Goal: Task Accomplishment & Management: Manage account settings

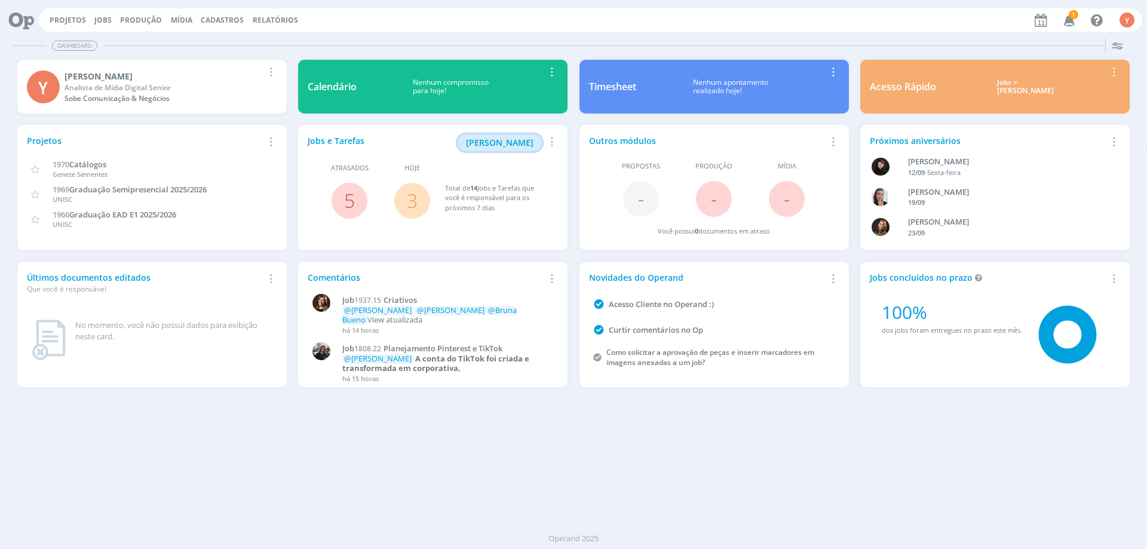
click at [519, 145] on span "[PERSON_NAME]" at bounding box center [499, 142] width 67 height 11
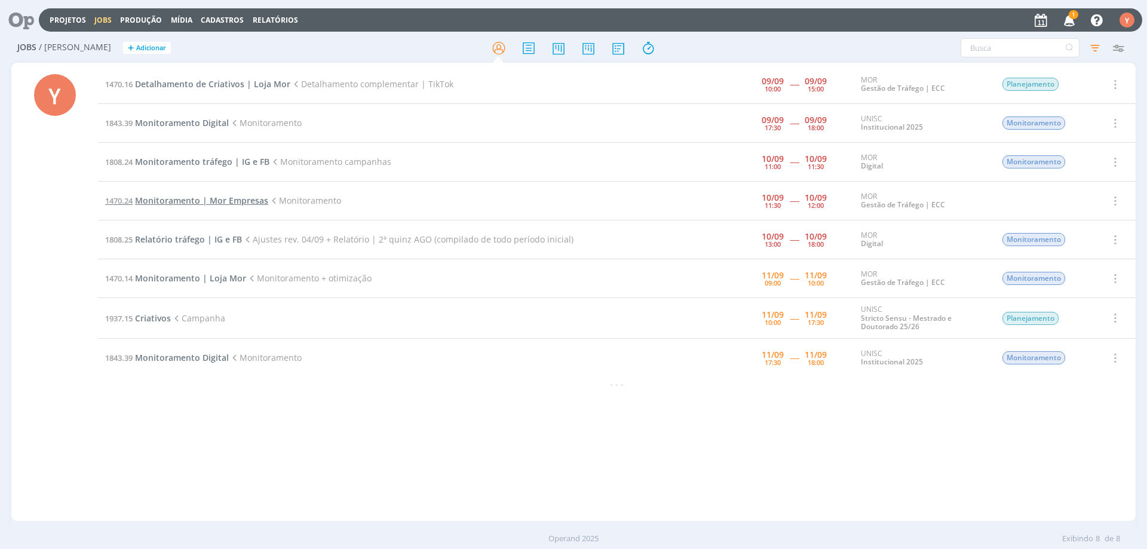
click at [188, 199] on span "Monitoramento | Mor Empresas" at bounding box center [201, 200] width 133 height 11
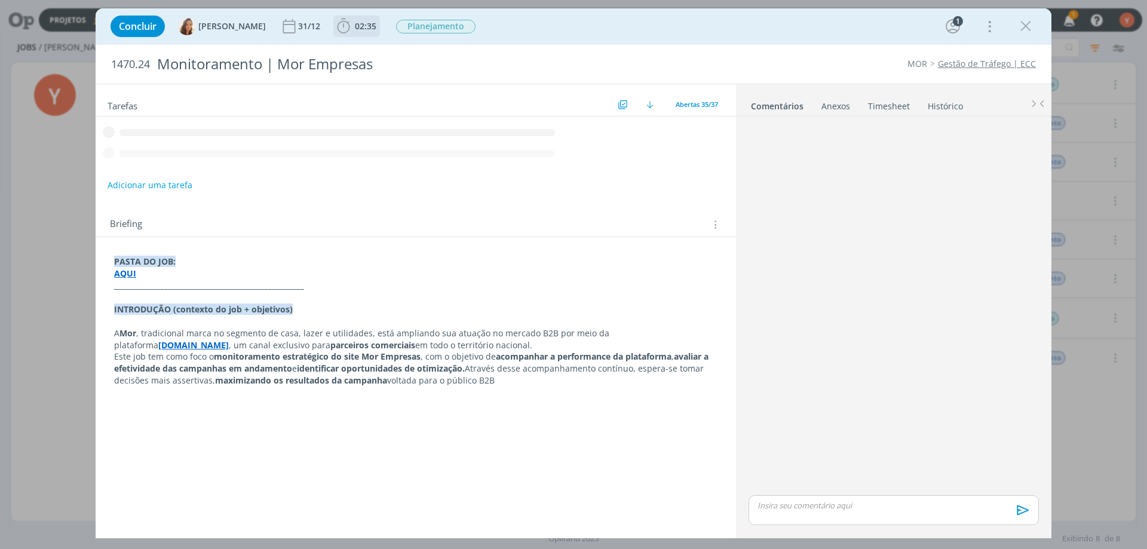
click at [352, 27] on b "02:35" at bounding box center [365, 26] width 26 height 8
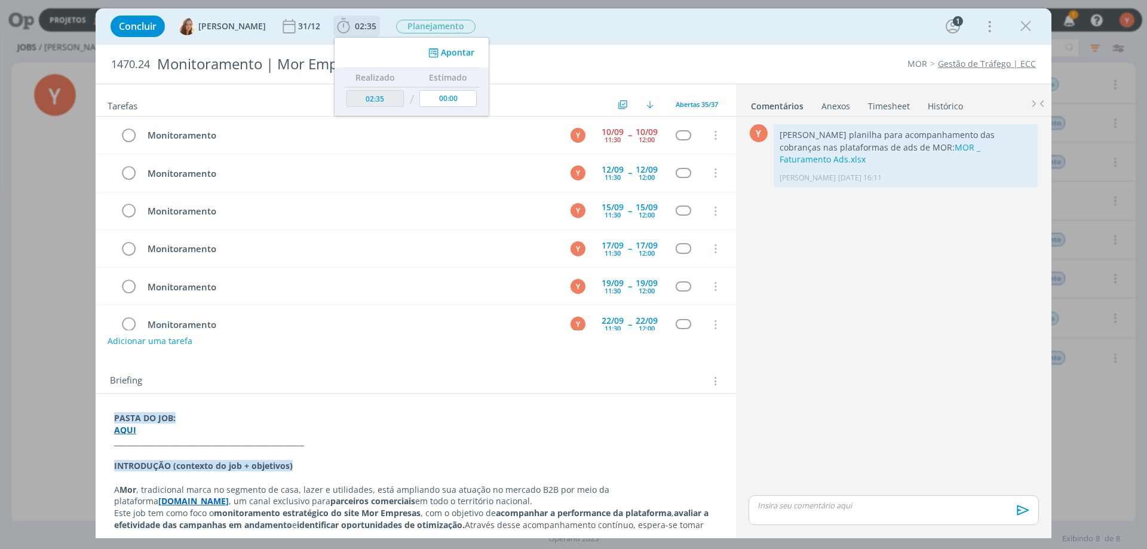
click at [437, 47] on button "Apontar" at bounding box center [450, 53] width 50 height 13
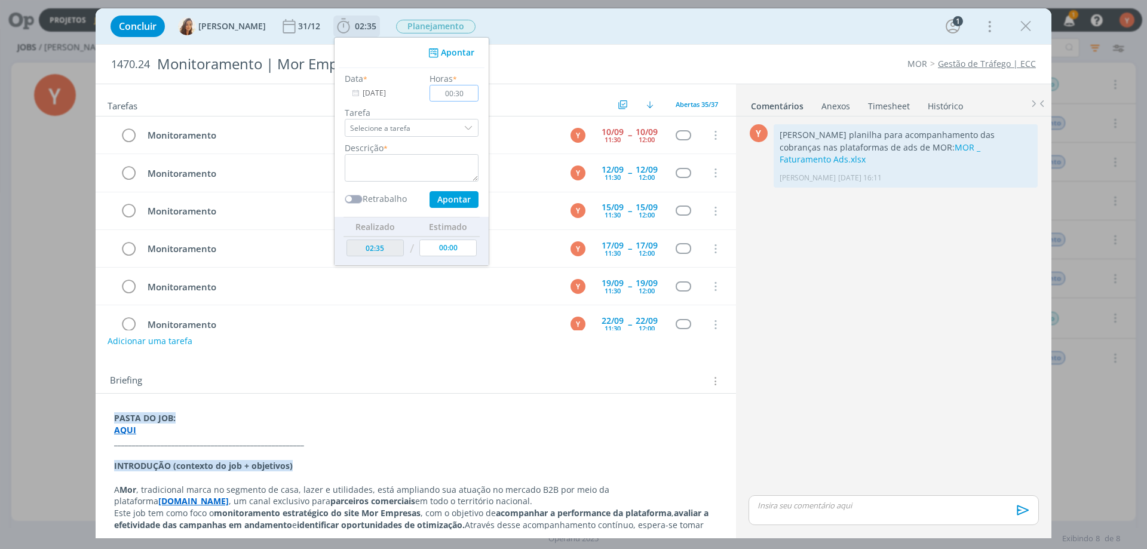
type input "00:30"
click at [428, 156] on textarea "dialog" at bounding box center [412, 167] width 134 height 27
type textarea "Monitoramento"
click at [449, 202] on button "Apontar" at bounding box center [453, 199] width 49 height 17
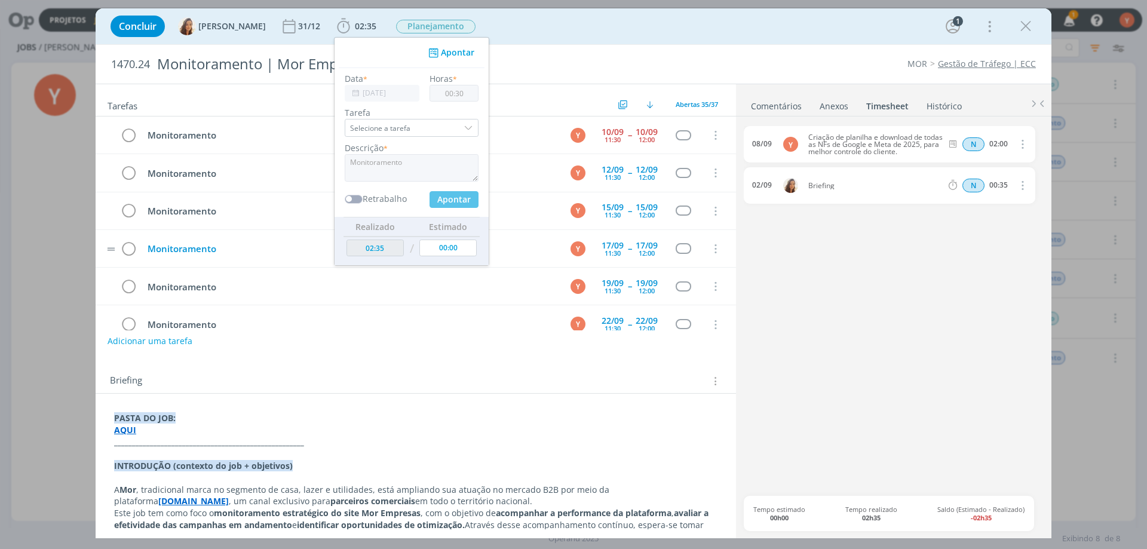
type input "03:05"
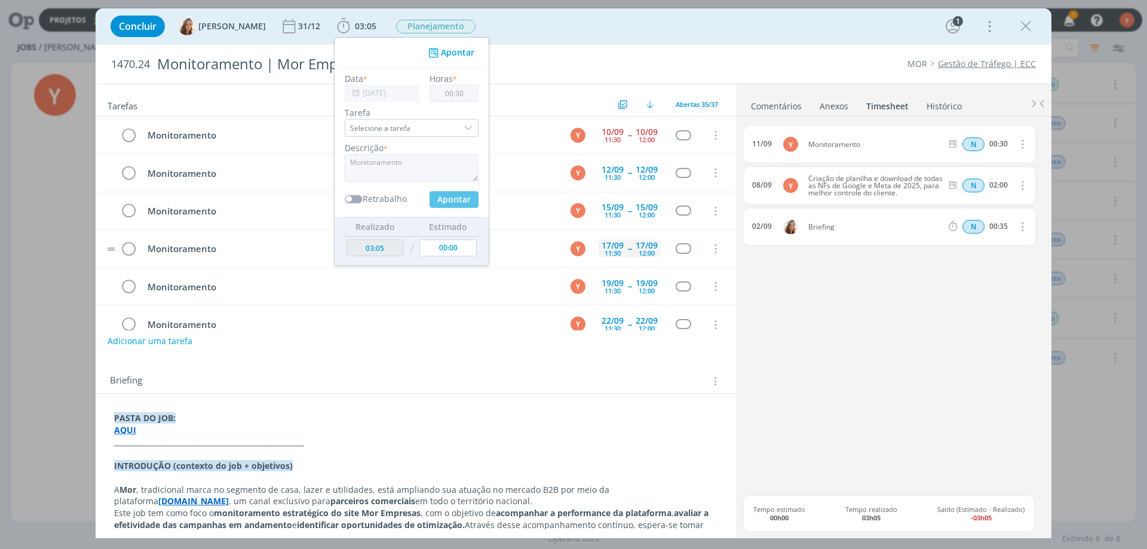
type input "00:00"
click at [125, 139] on icon "dialog" at bounding box center [128, 136] width 17 height 18
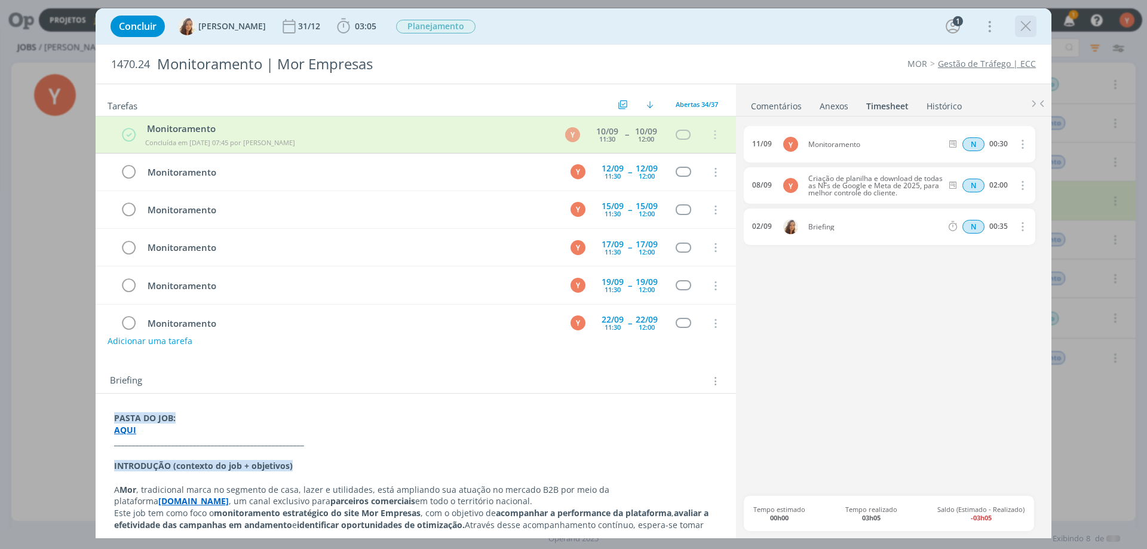
click at [1028, 28] on icon "dialog" at bounding box center [1026, 26] width 18 height 18
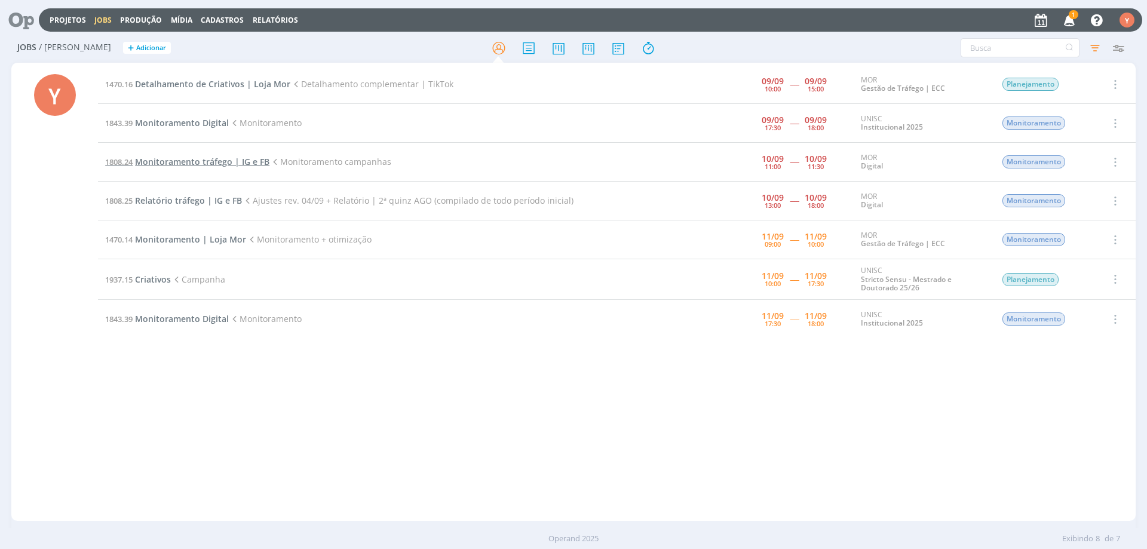
click at [201, 163] on span "Monitoramento tráfego | IG e FB" at bounding box center [202, 161] width 134 height 11
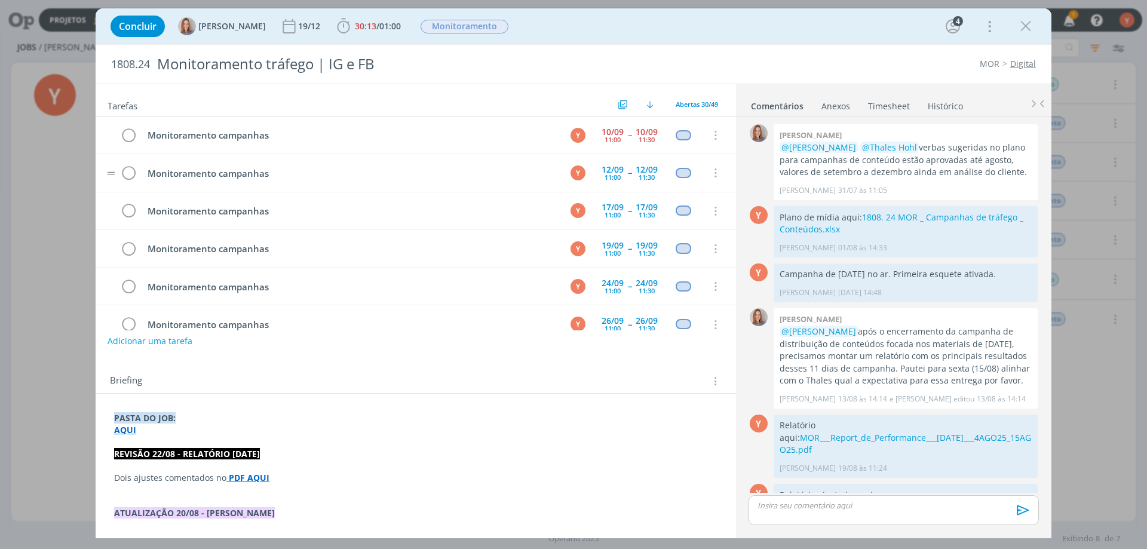
scroll to position [373, 0]
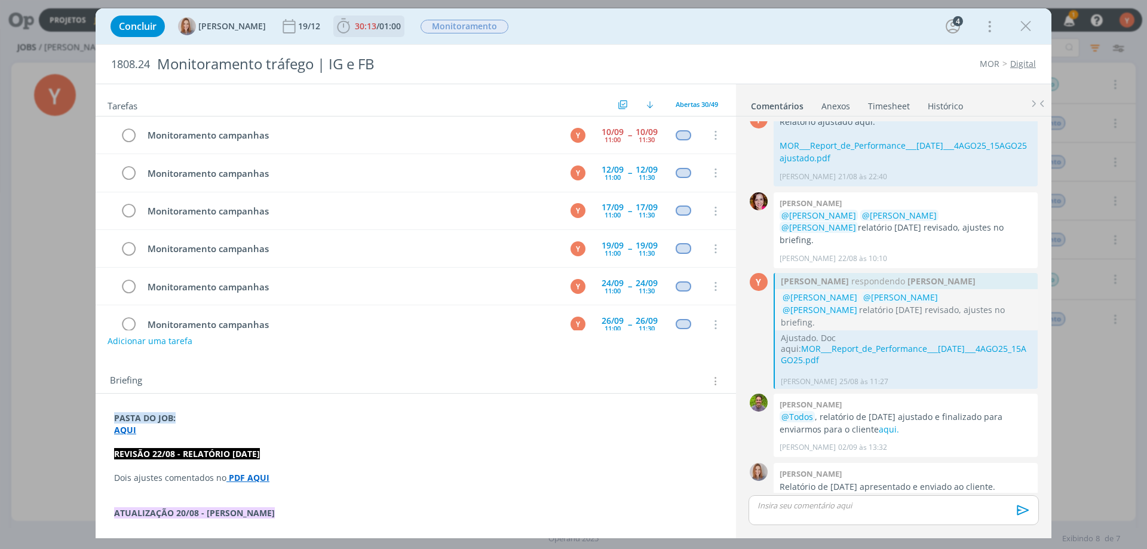
click at [397, 26] on span "01:00" at bounding box center [390, 25] width 22 height 11
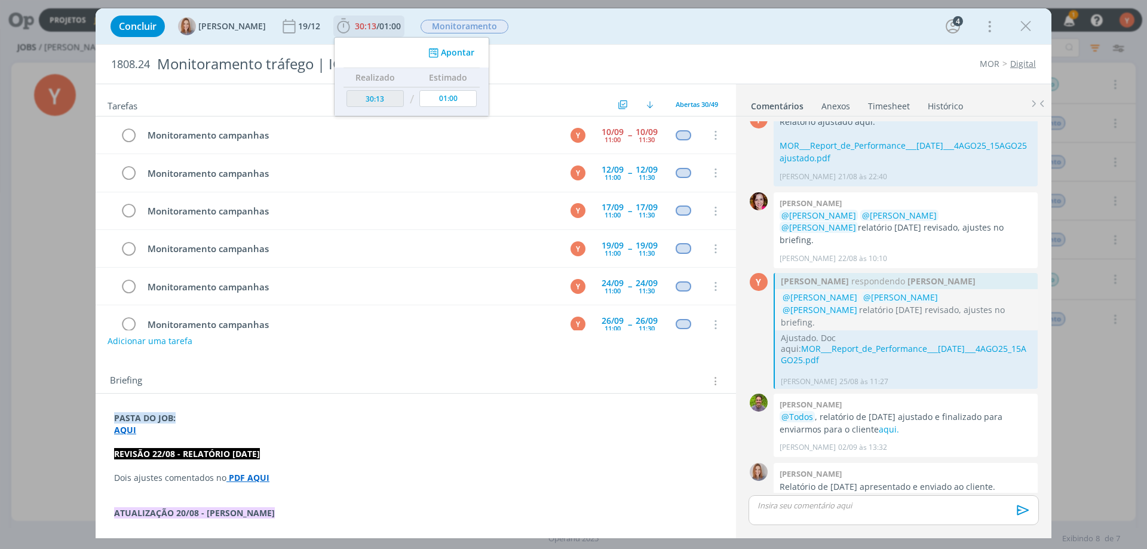
click at [458, 52] on button "Apontar" at bounding box center [450, 53] width 50 height 13
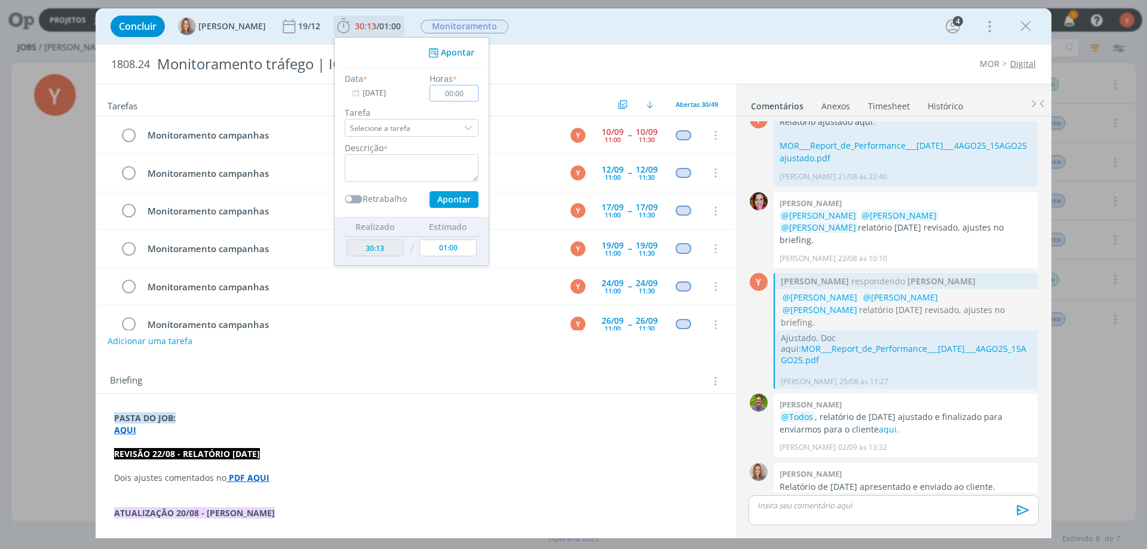
click at [471, 95] on input "00:00" at bounding box center [453, 93] width 49 height 17
type input "01:00"
click at [453, 162] on textarea "dialog" at bounding box center [412, 167] width 134 height 27
type textarea "Monitoramento"
click at [449, 91] on input "01:00" at bounding box center [453, 93] width 49 height 17
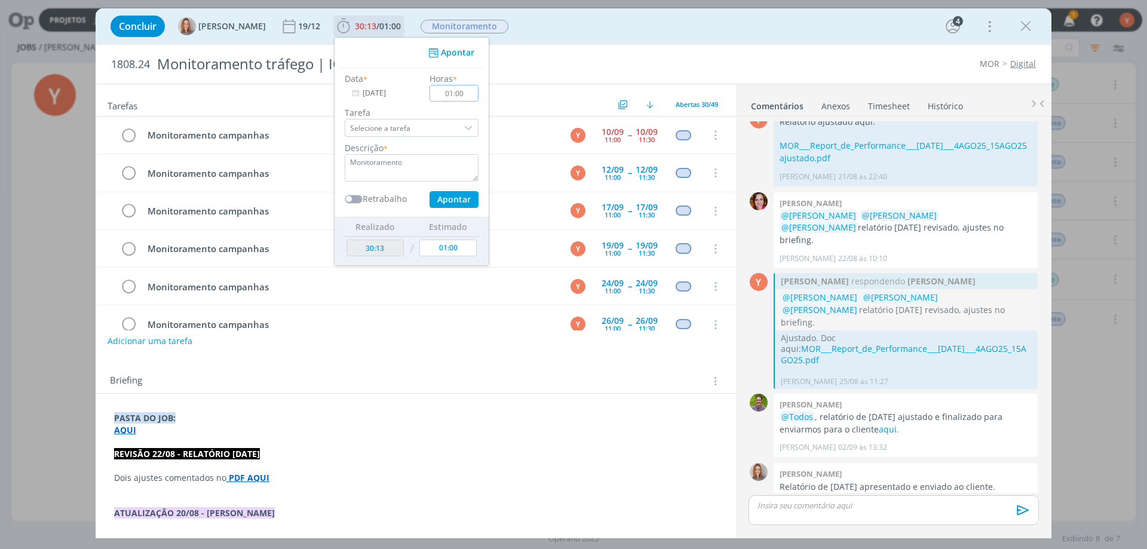
drag, startPoint x: 449, startPoint y: 91, endPoint x: 471, endPoint y: 106, distance: 25.8
click at [449, 91] on input "01:00" at bounding box center [453, 93] width 49 height 17
type input "00:40"
click at [465, 198] on button "Apontar" at bounding box center [453, 199] width 49 height 17
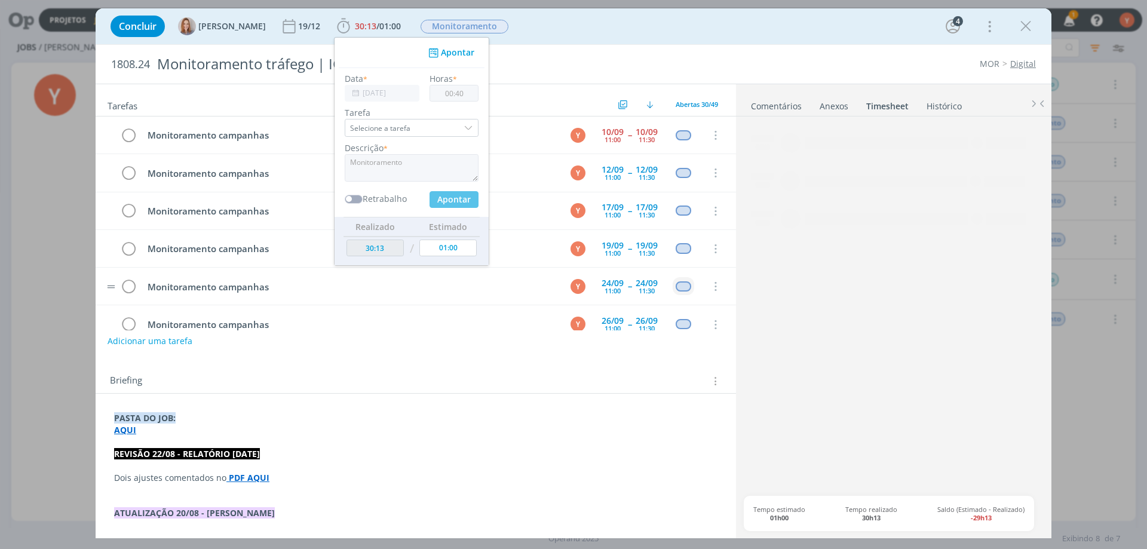
type input "30:53"
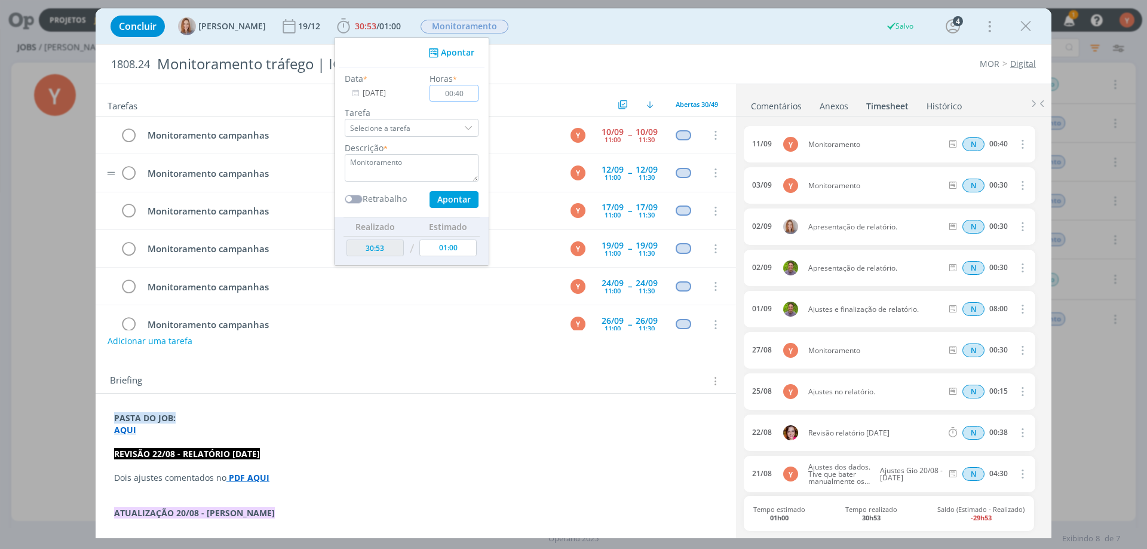
type input "00:00"
click at [126, 137] on icon "dialog" at bounding box center [128, 136] width 17 height 18
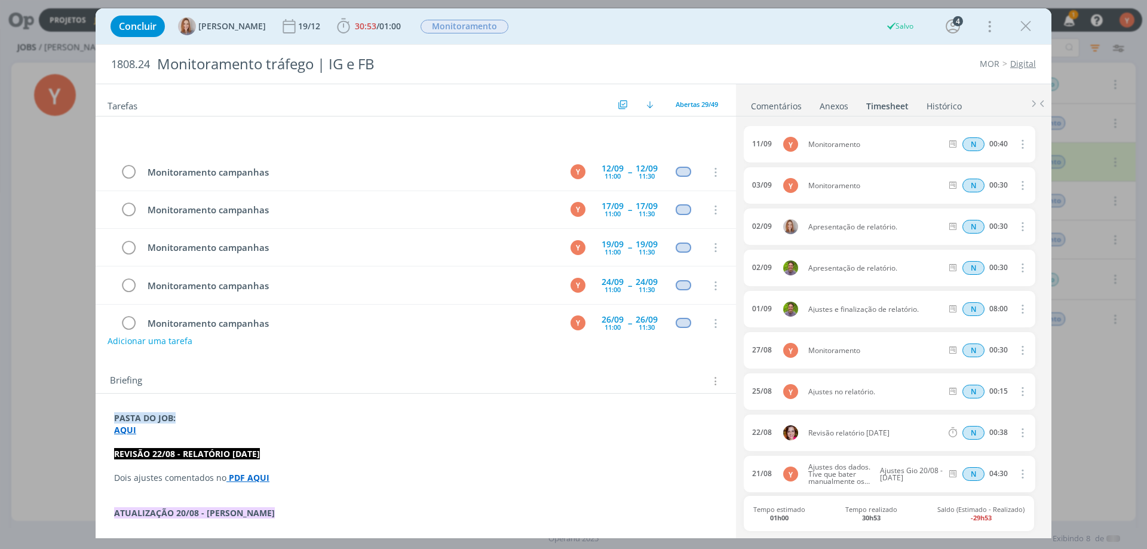
click at [1030, 26] on icon "dialog" at bounding box center [1026, 26] width 18 height 18
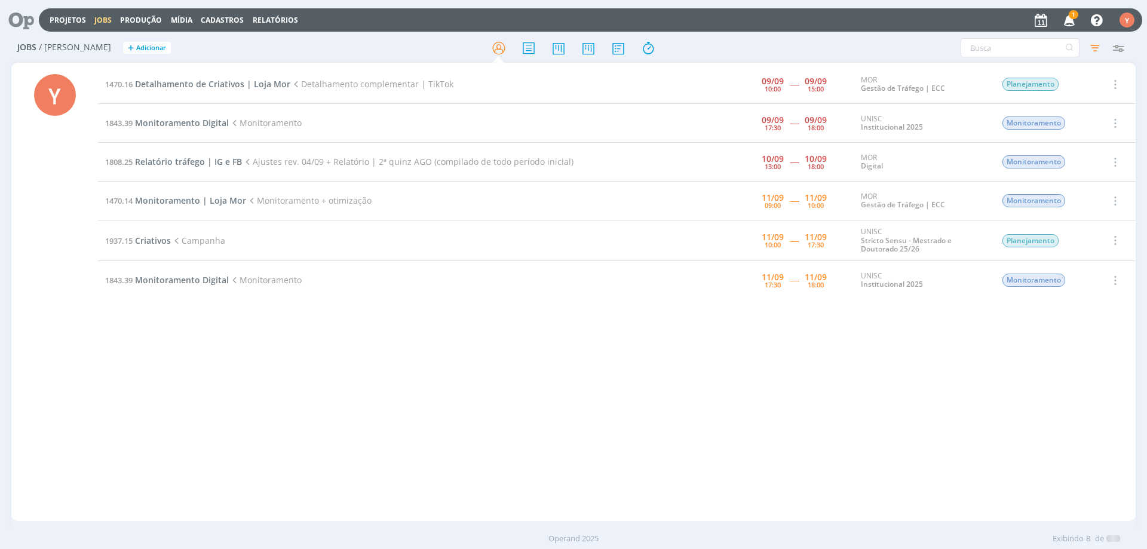
click at [1020, 23] on div at bounding box center [573, 274] width 1147 height 549
click at [173, 123] on span "Monitoramento Digital" at bounding box center [182, 122] width 94 height 11
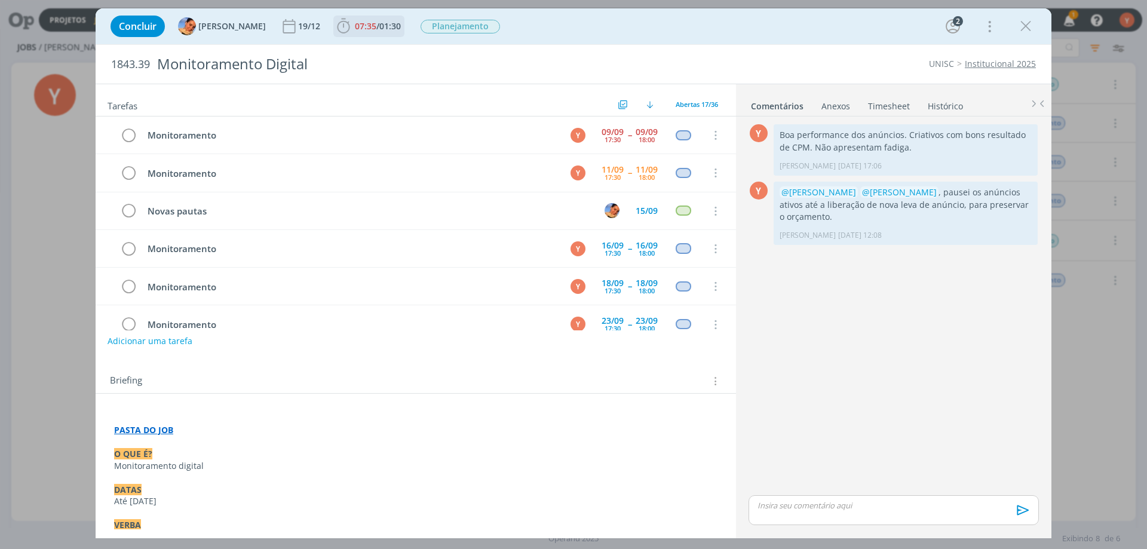
click at [376, 24] on span "/" at bounding box center [377, 25] width 3 height 11
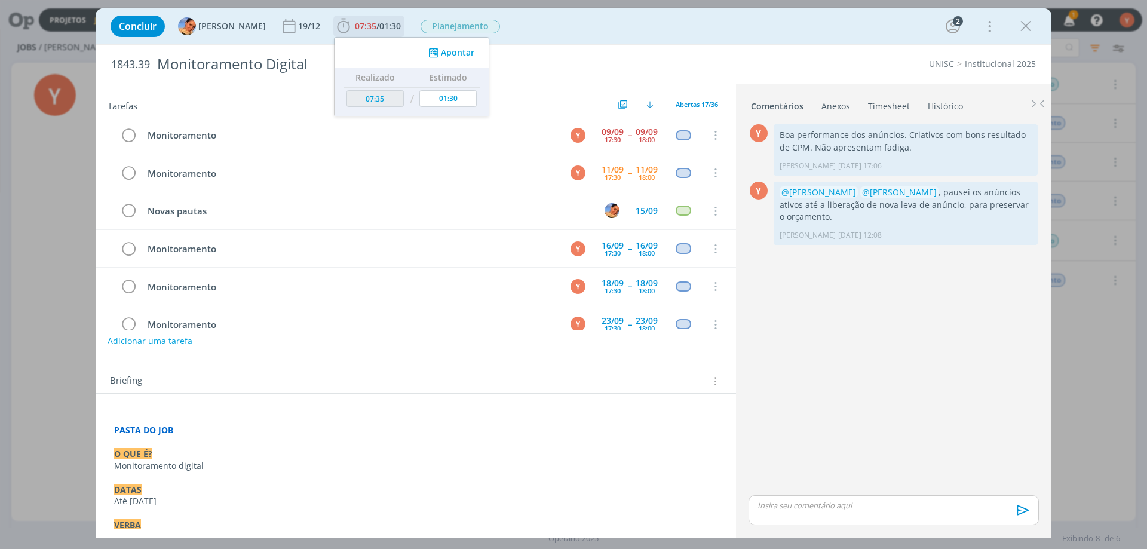
click at [444, 59] on button "Apontar" at bounding box center [450, 53] width 50 height 13
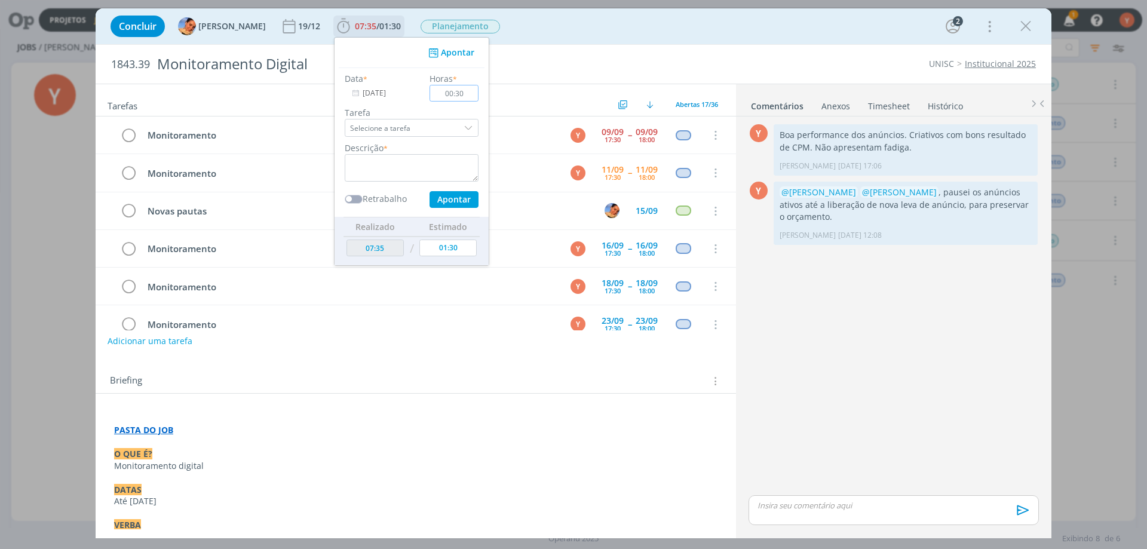
type input "00:30"
click at [421, 173] on textarea "dialog" at bounding box center [412, 167] width 134 height 27
type textarea "Monitoramento"
click at [450, 200] on button "Apontar" at bounding box center [453, 199] width 49 height 17
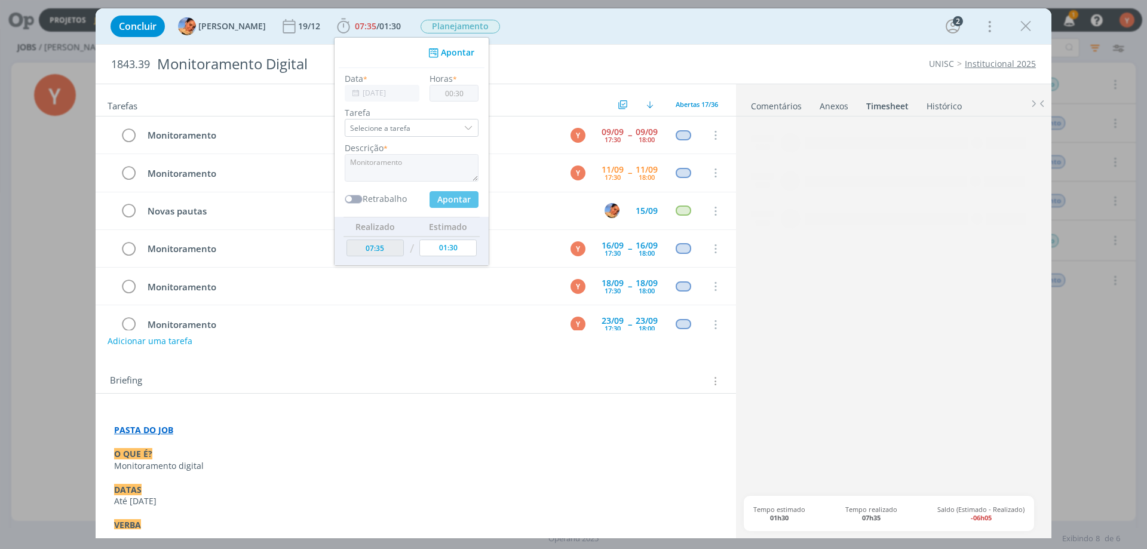
type input "08:05"
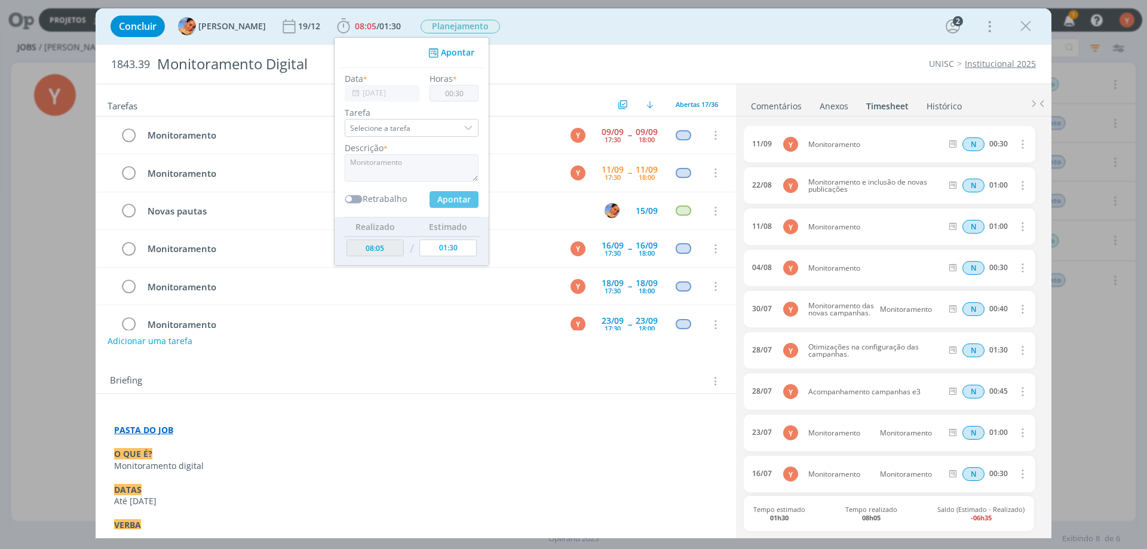
type input "00:00"
click at [1028, 21] on icon "dialog" at bounding box center [1026, 26] width 18 height 18
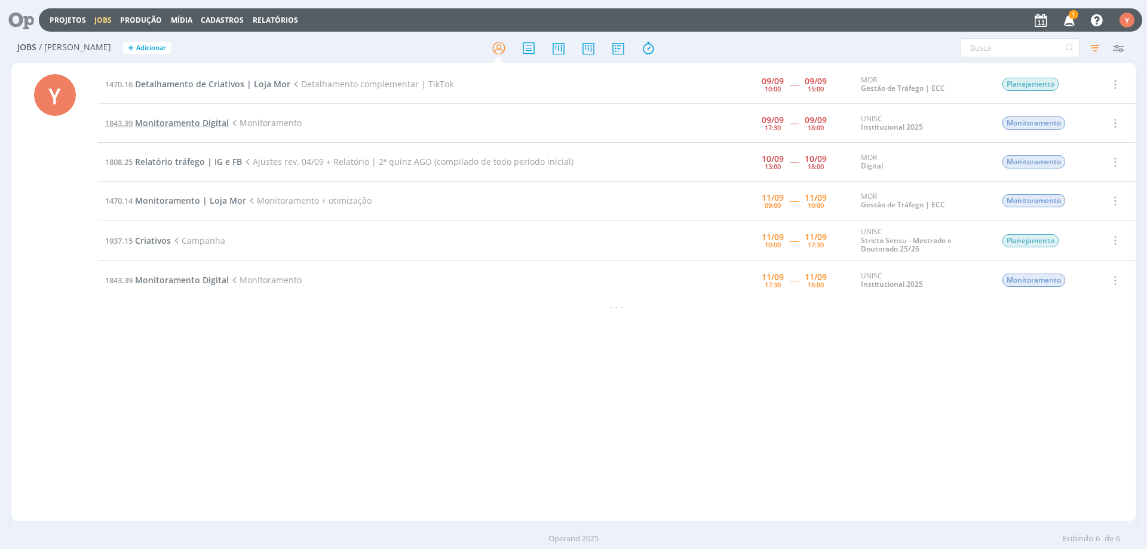
click at [185, 122] on span "Monitoramento Digital" at bounding box center [182, 122] width 94 height 11
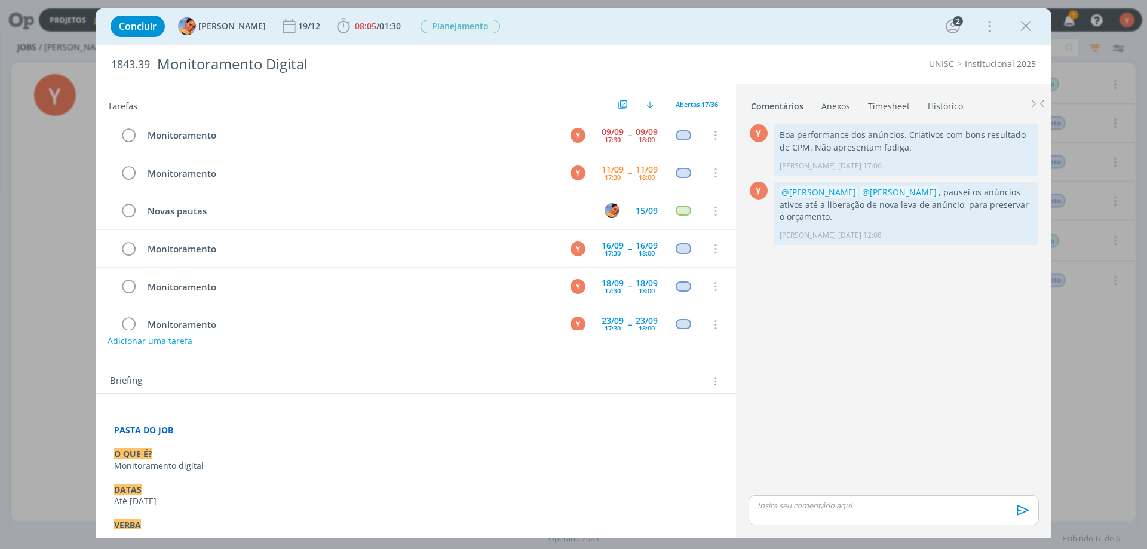
click at [828, 110] on div "Anexos 0" at bounding box center [835, 106] width 29 height 12
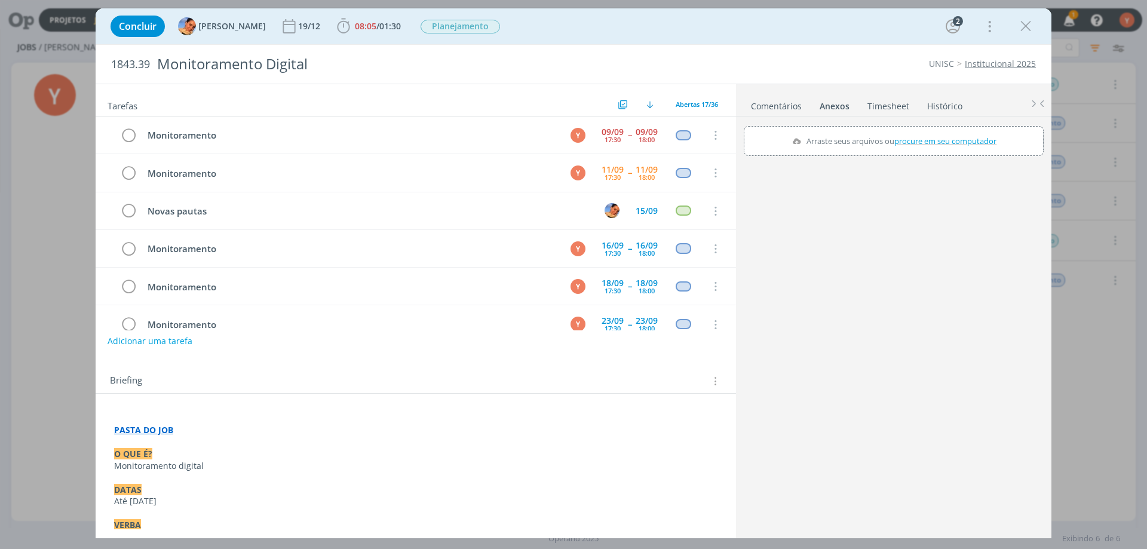
drag, startPoint x: 828, startPoint y: 110, endPoint x: 879, endPoint y: 94, distance: 52.5
click at [879, 95] on link "Timesheet" at bounding box center [888, 103] width 43 height 17
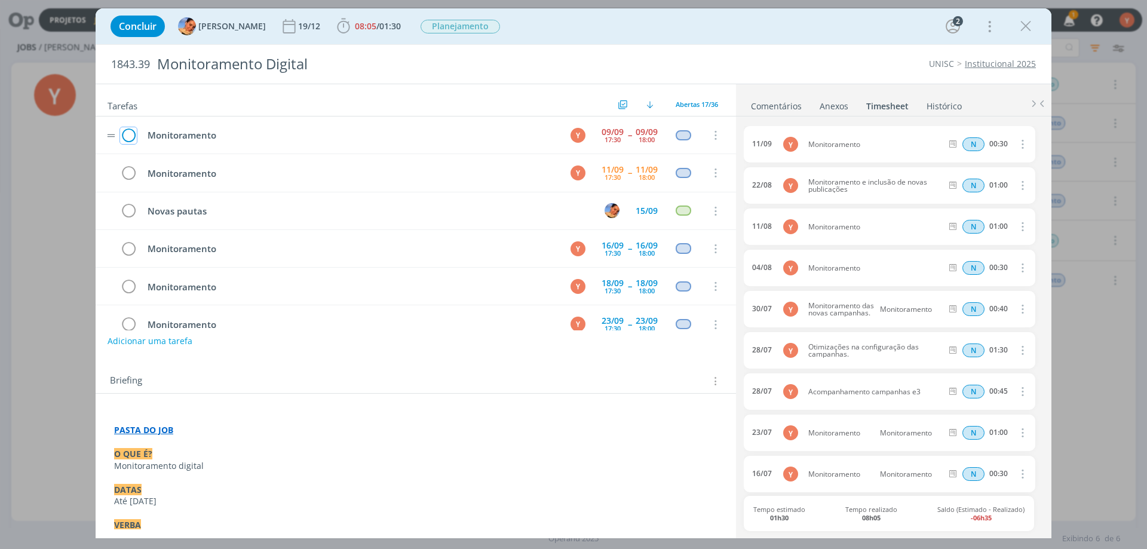
click at [127, 133] on icon "dialog" at bounding box center [128, 136] width 17 height 18
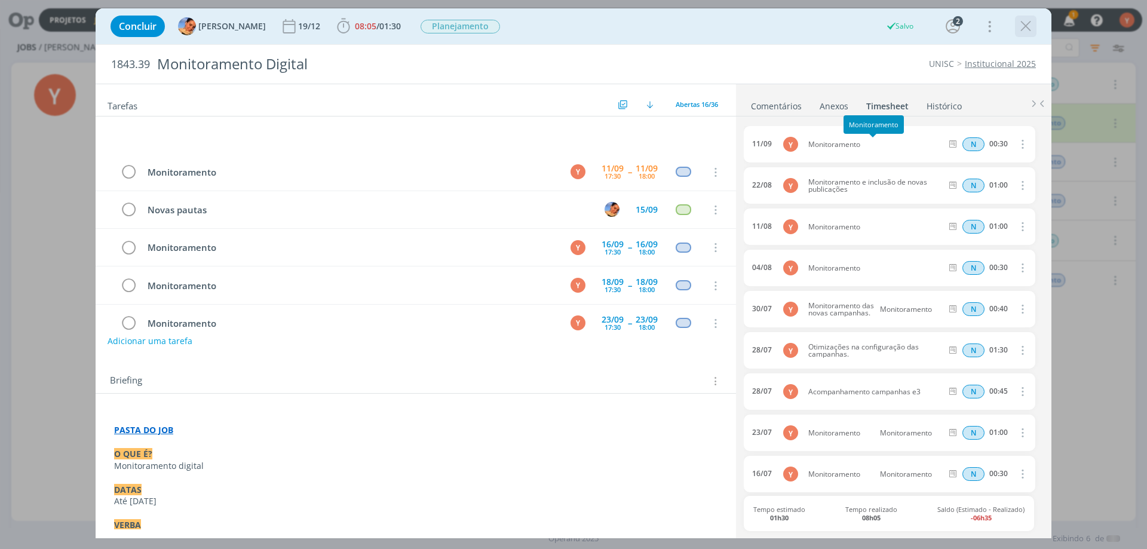
click at [1025, 21] on icon "dialog" at bounding box center [1026, 26] width 18 height 18
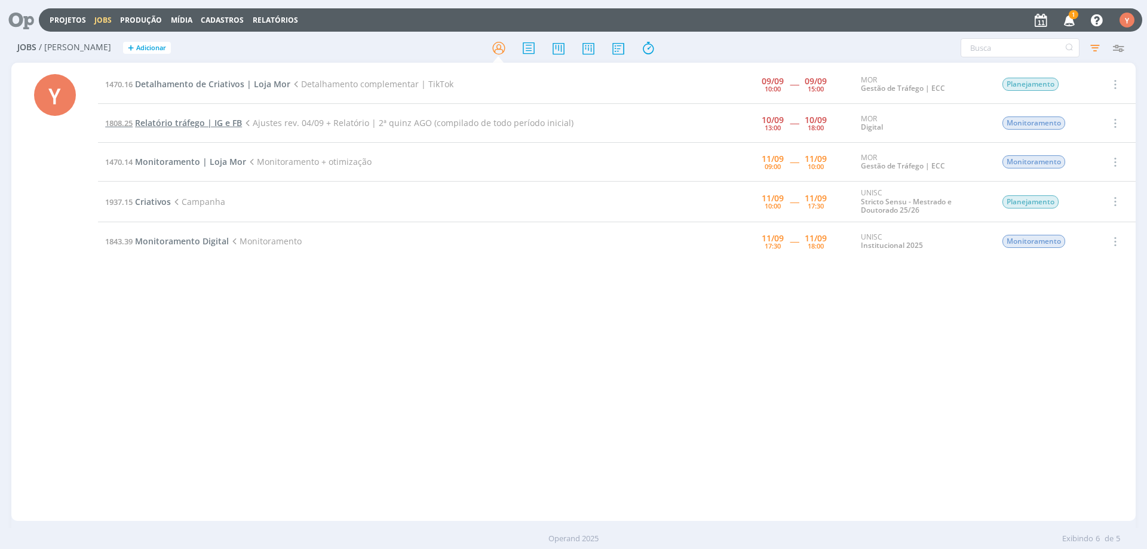
click at [168, 122] on span "Relatório tráfego | IG e FB" at bounding box center [188, 122] width 107 height 11
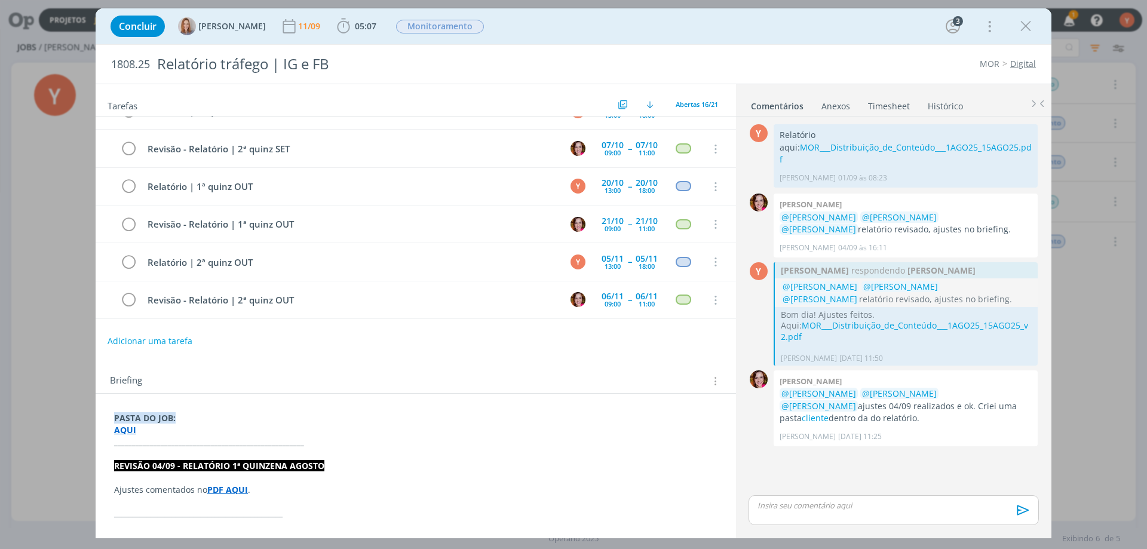
scroll to position [179, 0]
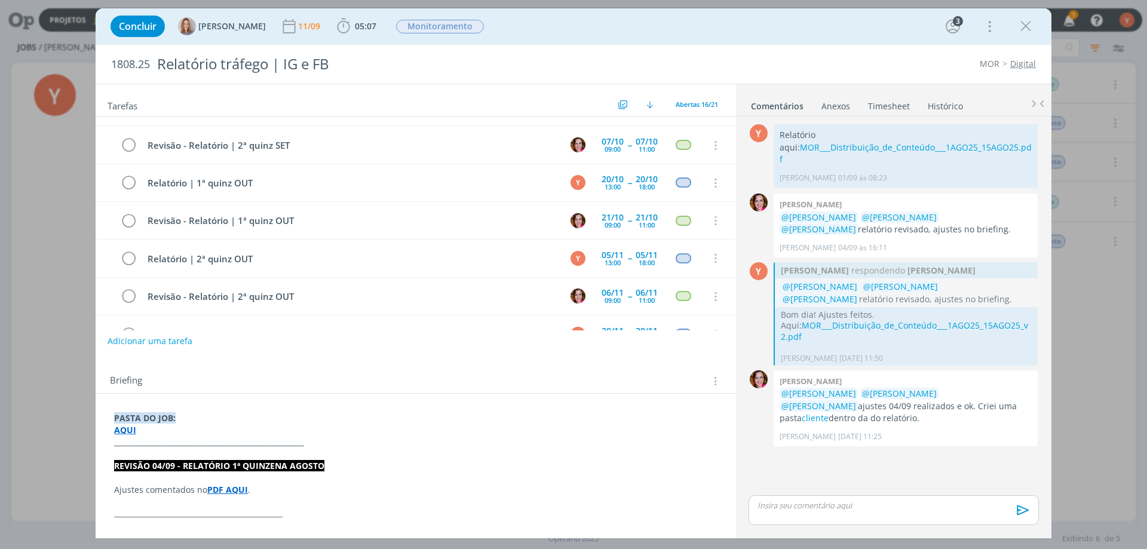
click at [223, 490] on strong "PDF AQUI" at bounding box center [227, 489] width 41 height 11
drag, startPoint x: 223, startPoint y: 490, endPoint x: 154, endPoint y: 492, distance: 69.3
click at [154, 492] on p "Ajustes comentados no PDF AQUI ." at bounding box center [415, 490] width 603 height 12
click at [238, 492] on strong "PDF AQUI" at bounding box center [228, 489] width 41 height 11
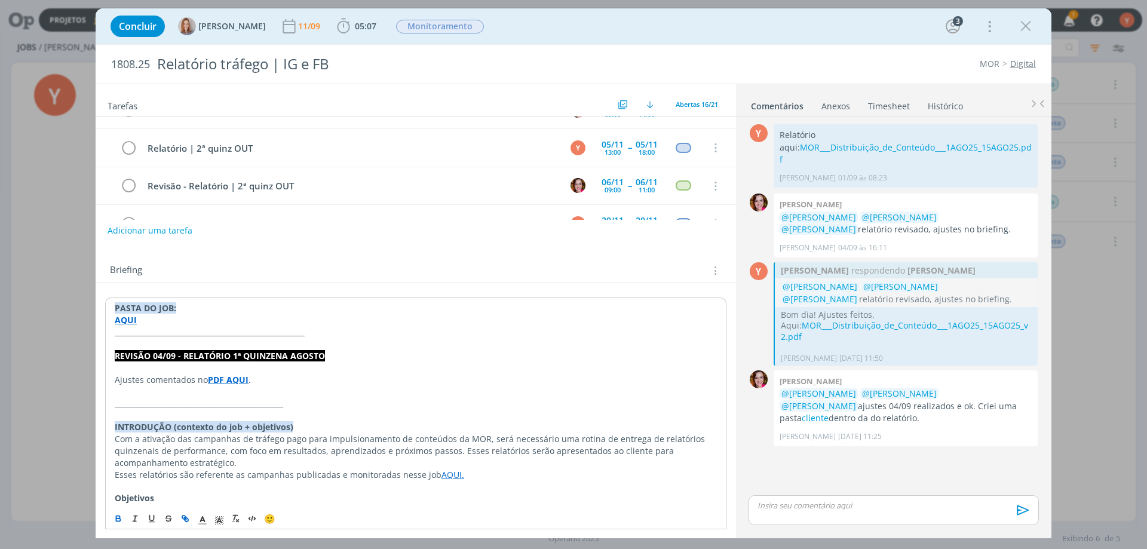
scroll to position [119, 0]
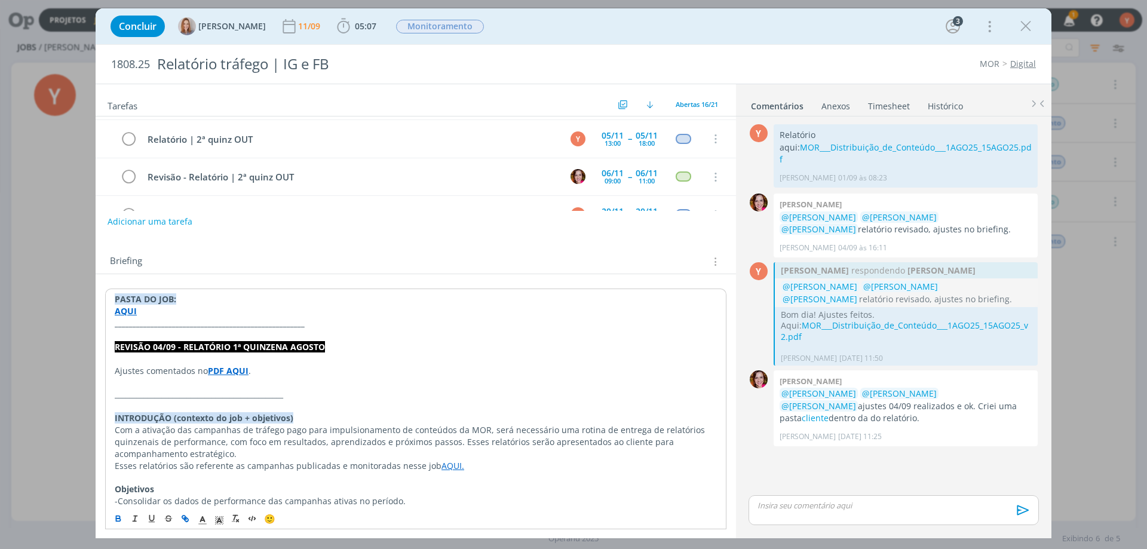
click at [227, 364] on p "dialog" at bounding box center [416, 359] width 602 height 12
click at [226, 370] on strong "PDF AQUI" at bounding box center [228, 370] width 41 height 11
click at [217, 397] on link "https://sobeae.sharepoint.com/sites/SOBEAE/Documentos%20Compartilhados/Forms/Al…" at bounding box center [192, 394] width 90 height 16
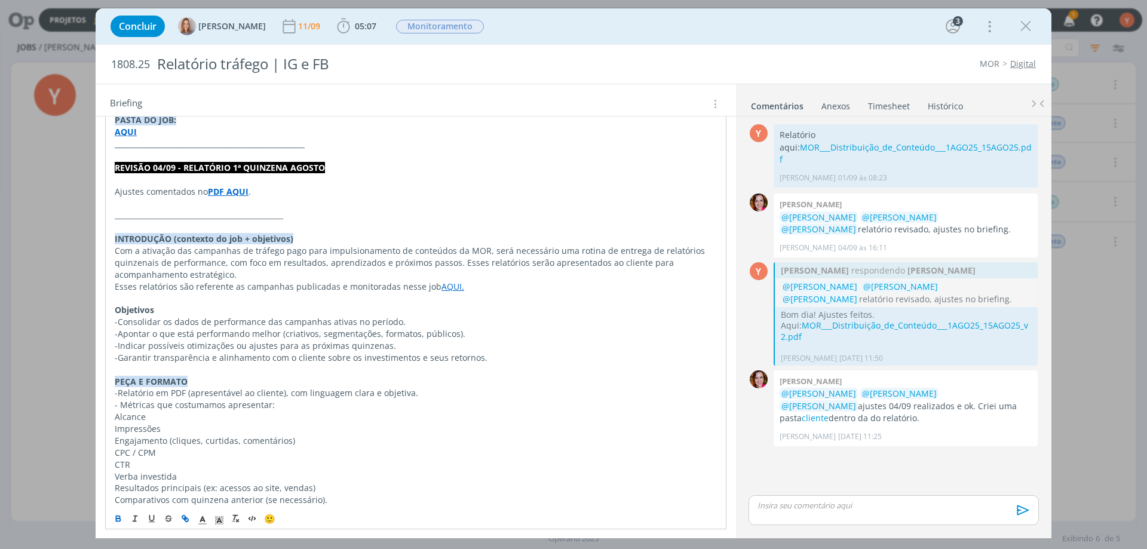
scroll to position [0, 0]
